Goal: Transaction & Acquisition: Purchase product/service

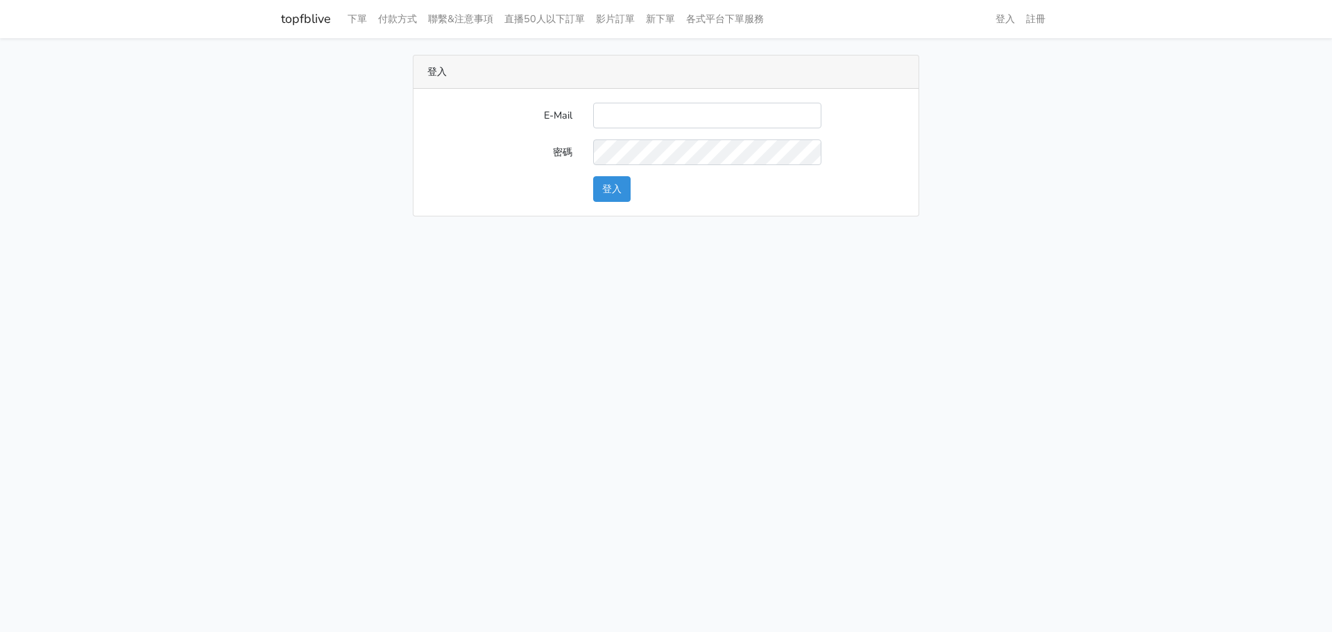
click at [631, 114] on input "E-Mail" at bounding box center [707, 116] width 228 height 26
type input "chaochen.hung@gmail.com"
click at [622, 203] on div "E-Mail chaochen.hung@gmail.com 密碼 登入" at bounding box center [666, 152] width 505 height 127
click at [622, 193] on button "登入" at bounding box center [611, 189] width 37 height 26
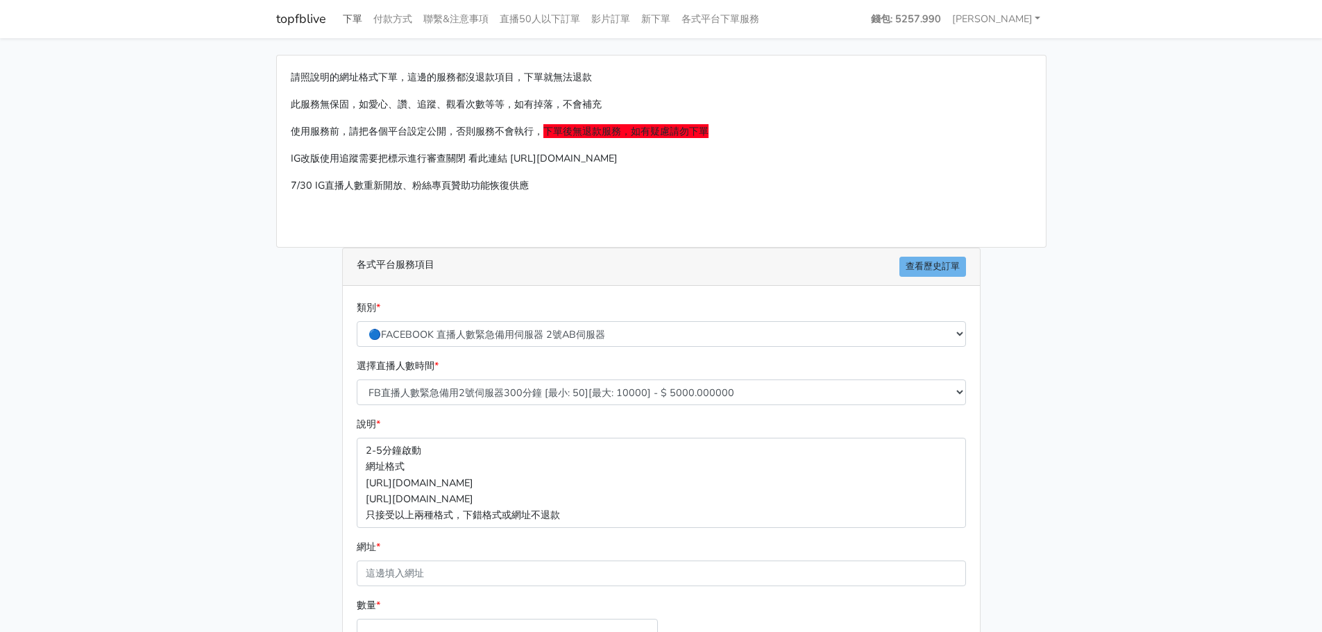
click at [352, 20] on link "下單" at bounding box center [352, 19] width 31 height 27
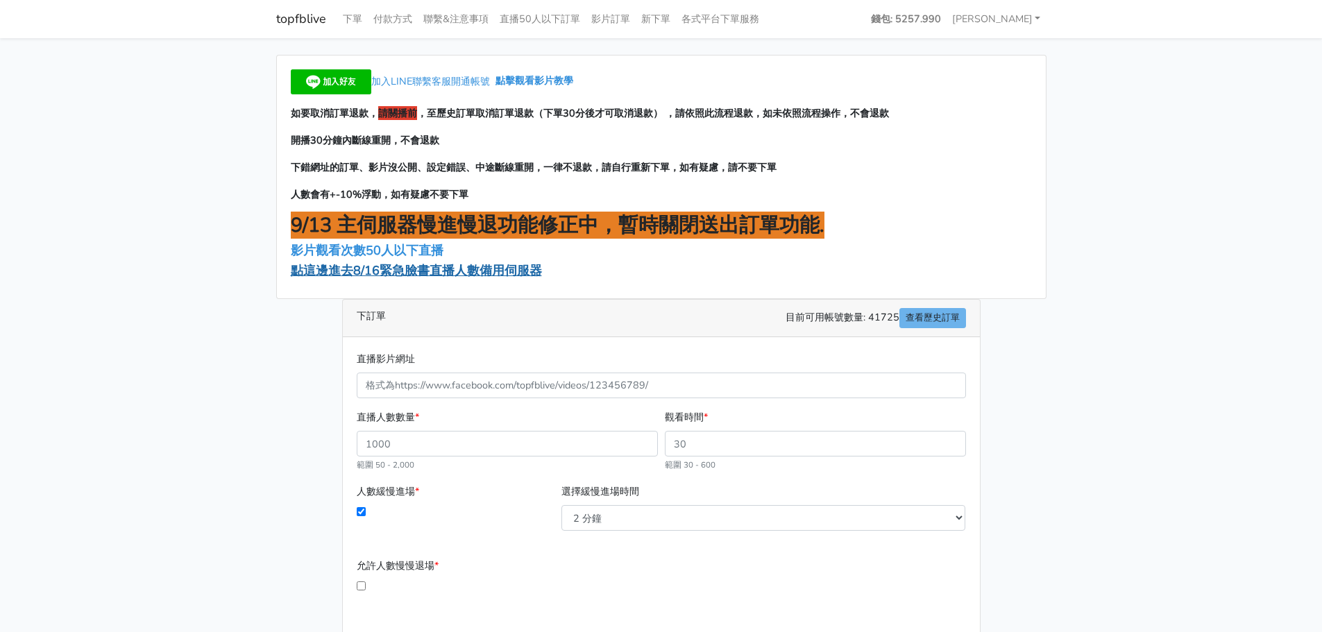
click at [367, 275] on span "點這邊進去8/16緊急臉書直播人數備用伺服器" at bounding box center [416, 270] width 251 height 17
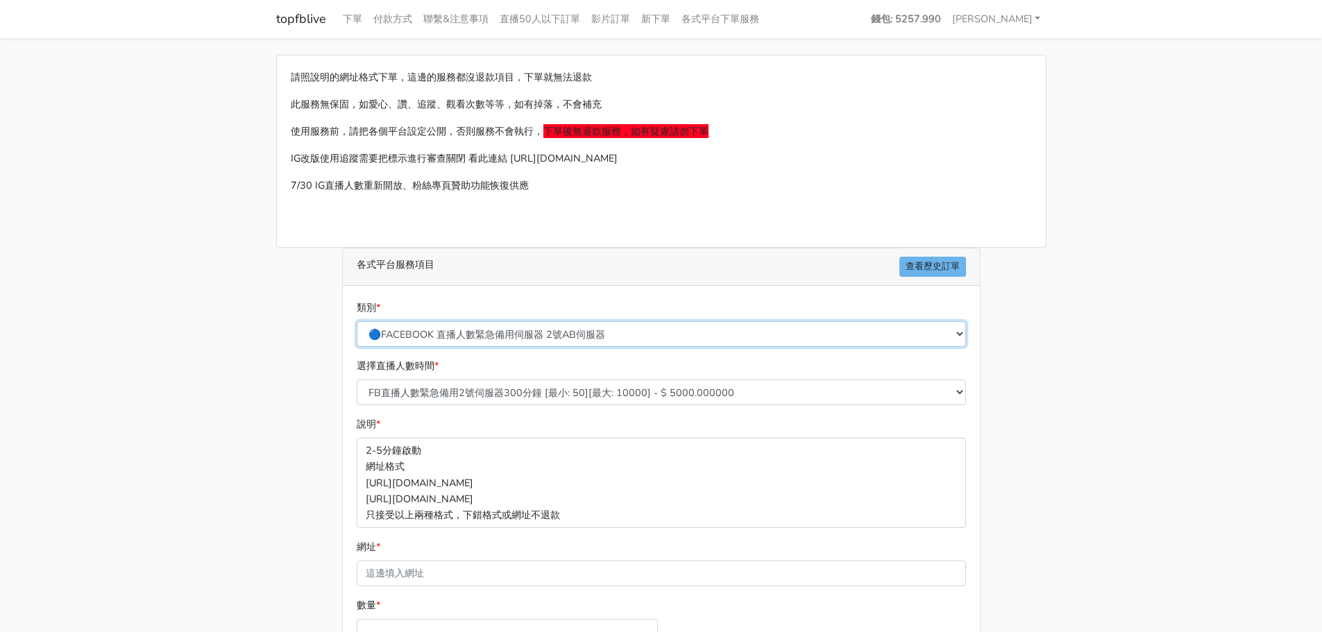
click at [441, 336] on select "🔵FACEBOOK 直播人數緊急備用伺服器 2號AB伺服器 🔵FACEBOOK 網軍專用貼文留言 安全保密 🔵9/30 FACEBOOK 直播人數緩慢進場緩慢…" at bounding box center [661, 334] width 609 height 26
select select "🔵9/30 FACEBOOK 直播人數緩慢進場緩慢退場 台灣獨家"
click at [357, 321] on select "🔵FACEBOOK 直播人數緊急備用伺服器 2號AB伺服器 🔵FACEBOOK 網軍專用貼文留言 安全保密 🔵9/30 FACEBOOK 直播人數緩慢進場緩慢…" at bounding box center [661, 334] width 609 height 26
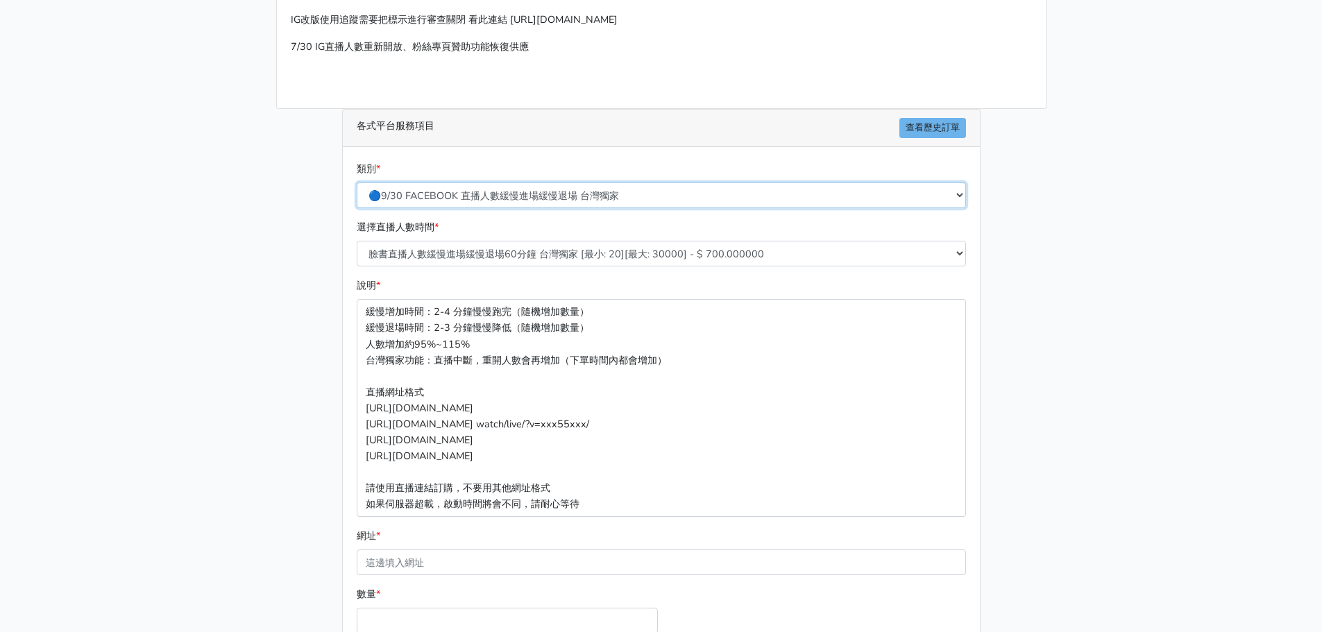
scroll to position [278, 0]
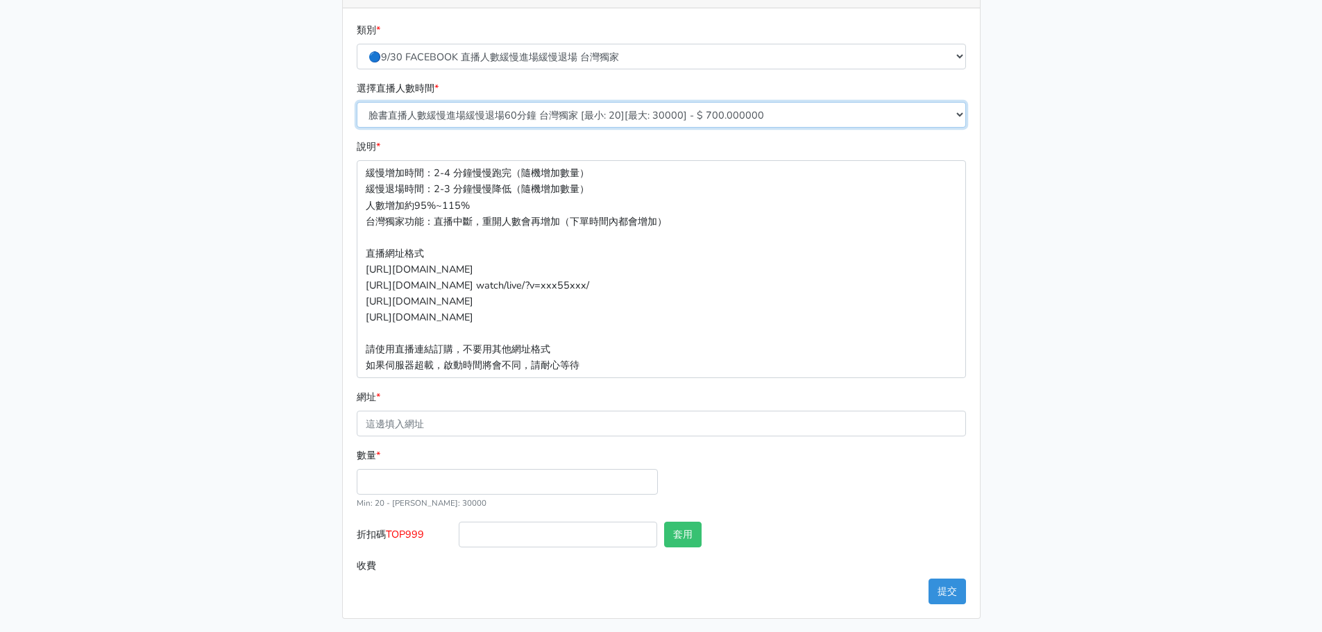
click at [613, 112] on select "臉書直播人數緩慢進場緩慢退場60分鐘 台灣獨家 [最小: 20][最大: 30000] - $ 700.000000 臉書直播人數緩慢進場緩慢退場120分鐘 …" at bounding box center [661, 115] width 609 height 26
select select "557"
click at [357, 102] on select "臉書直播人數緩慢進場緩慢退場60分鐘 台灣獨家 [最小: 20][最大: 30000] - $ 700.000000 臉書直播人數緩慢進場緩慢退場120分鐘 …" at bounding box center [661, 115] width 609 height 26
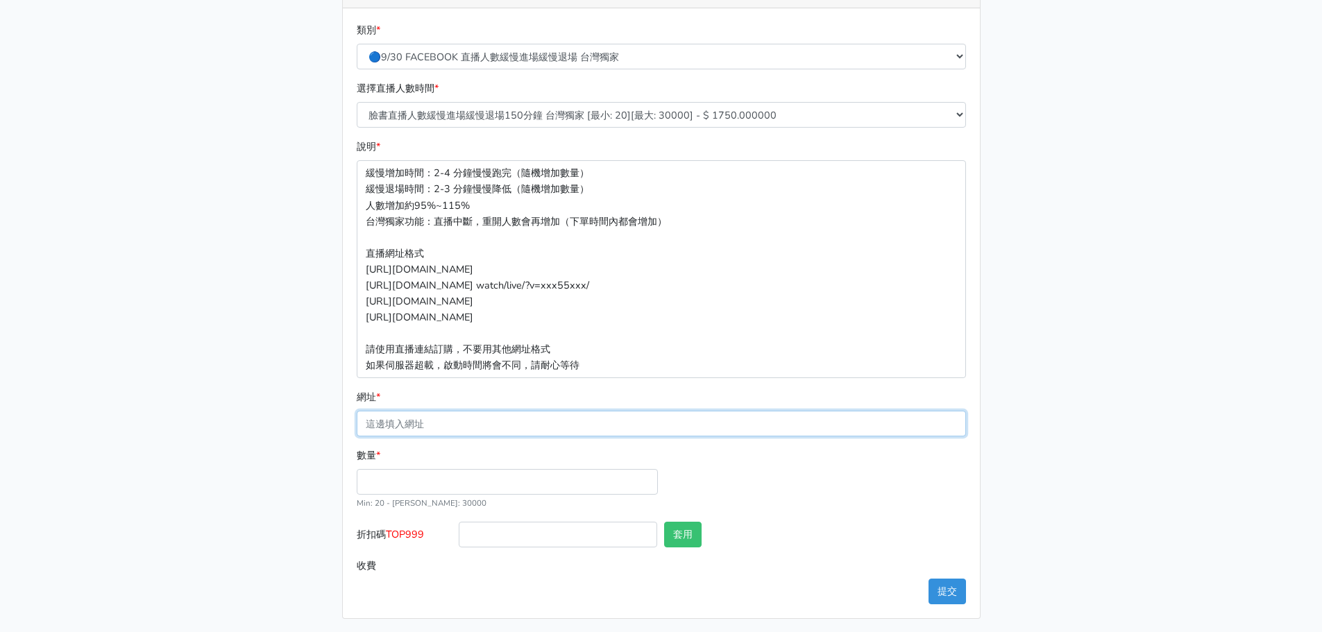
click at [417, 421] on input "網址 *" at bounding box center [661, 424] width 609 height 26
paste input "[URL][DOMAIN_NAME]"
type input "[URL][DOMAIN_NAME]"
click at [413, 488] on input "數量 *" at bounding box center [507, 482] width 301 height 26
type input "350"
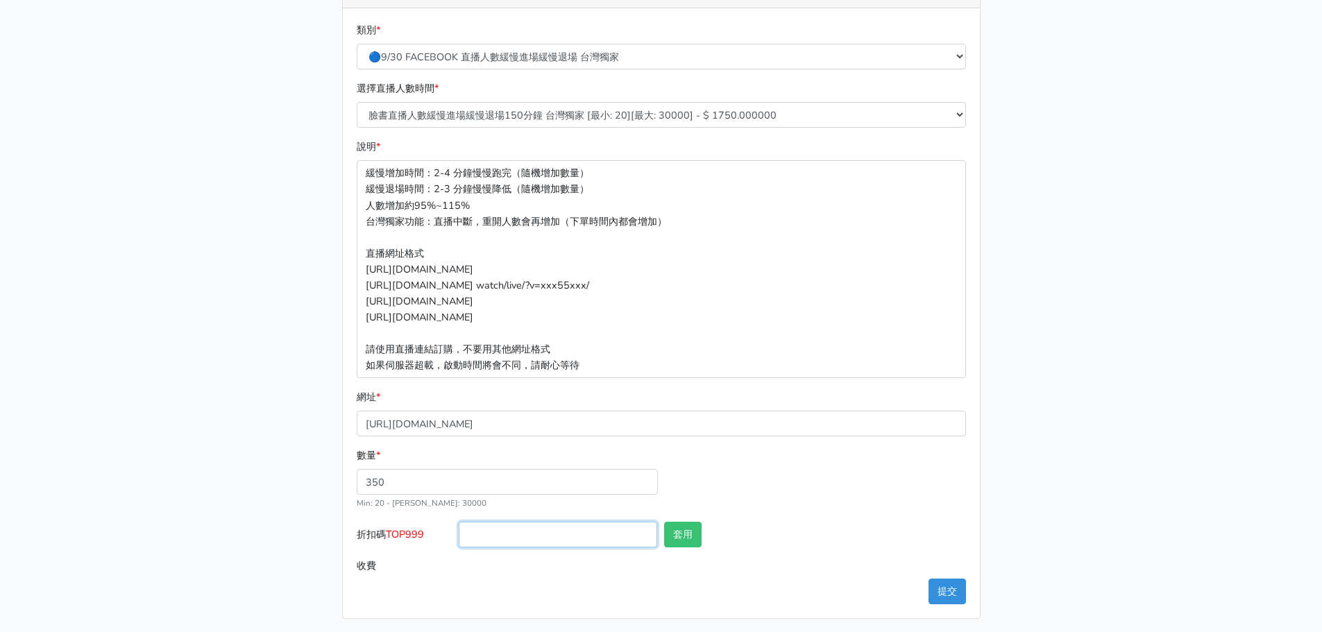
type input "612.500"
click at [515, 531] on input "折扣碼 TOP999" at bounding box center [558, 535] width 198 height 26
type input "TOP999"
click at [681, 534] on button "套用" at bounding box center [682, 535] width 37 height 26
type input "套用失敗"
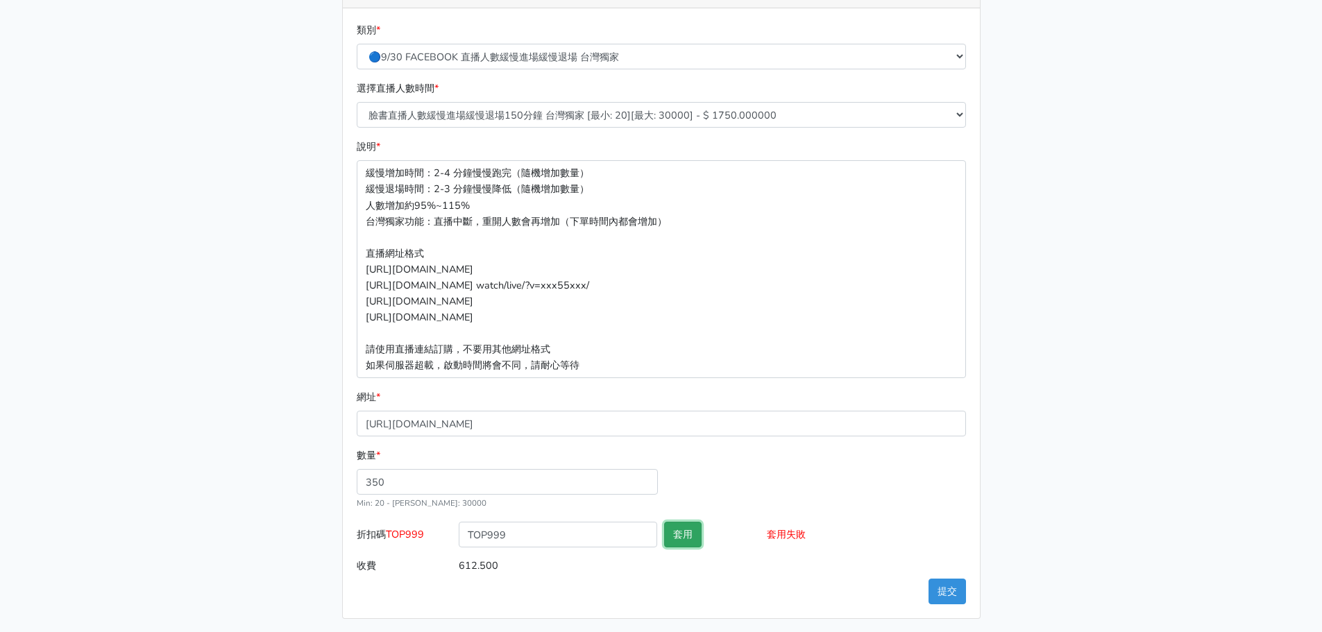
scroll to position [281, 0]
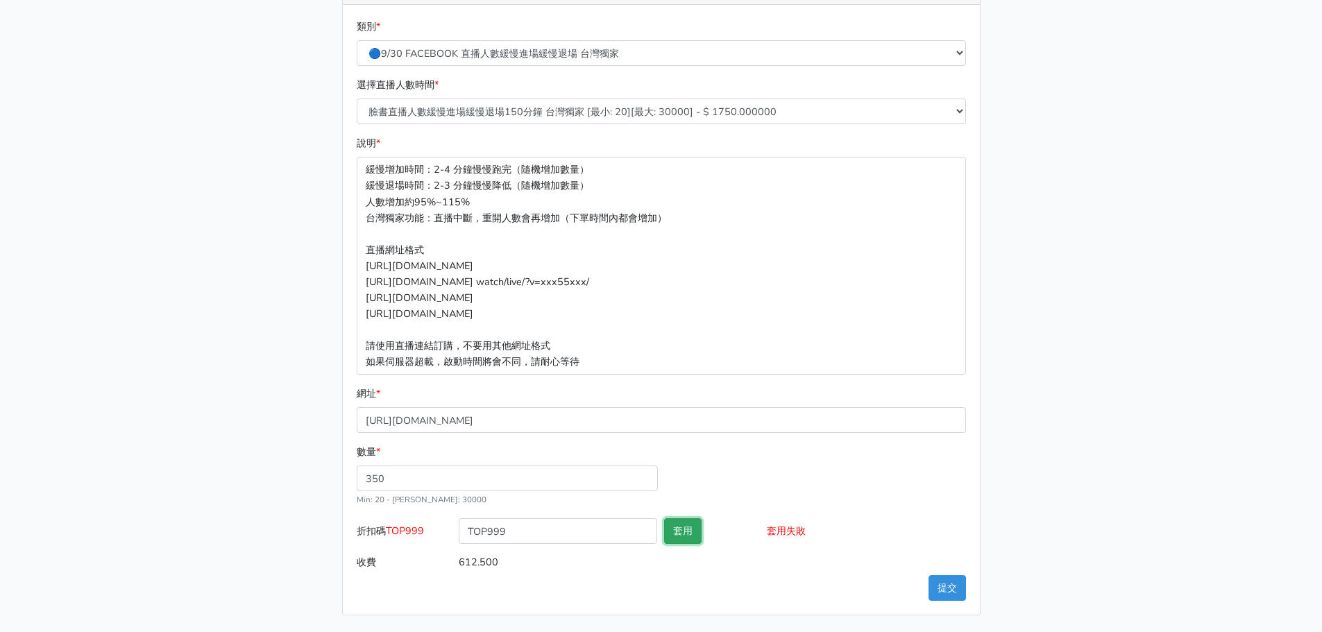
click at [688, 528] on button "套用" at bounding box center [682, 531] width 37 height 26
click at [830, 370] on p "緩慢增加時間：2-4 分鐘慢慢跑完（隨機增加數量） 緩慢退場時間：2-3 分鐘慢慢降低（隨機增加數量） 人數增加約95%~115% 台灣獨家功能：直播中斷，重…" at bounding box center [661, 266] width 609 height 218
click at [939, 580] on button "提交" at bounding box center [946, 588] width 37 height 26
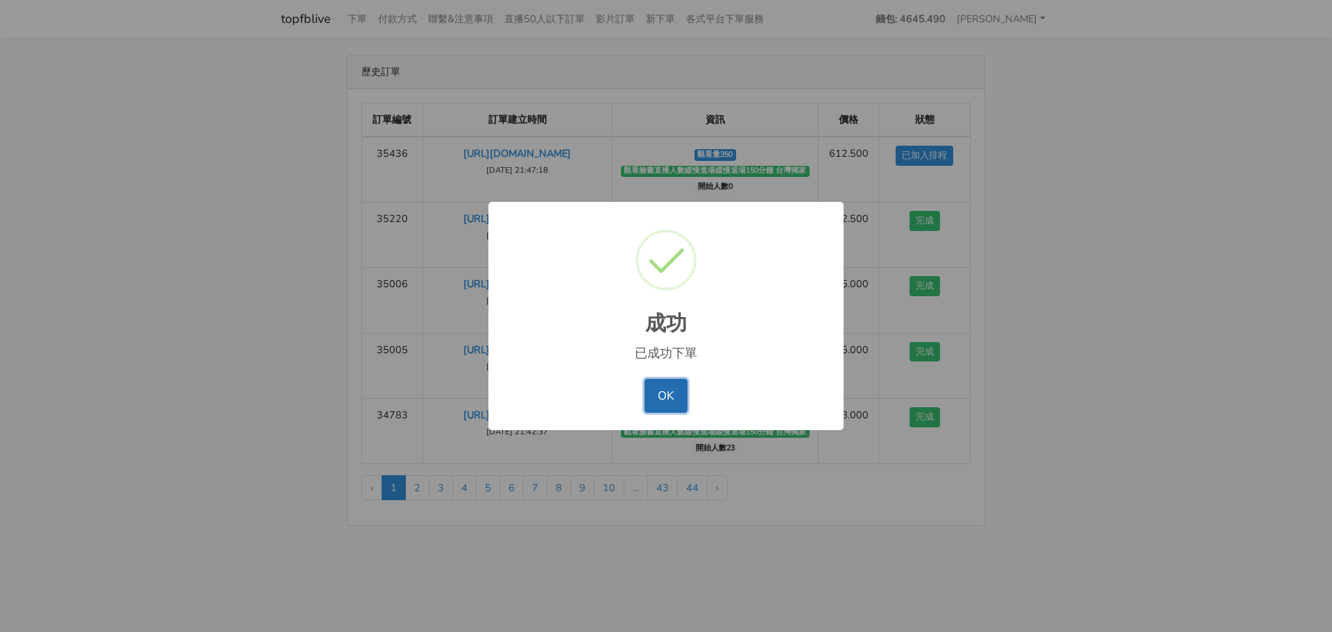
click at [678, 390] on button "OK" at bounding box center [666, 395] width 42 height 33
